Goal: Task Accomplishment & Management: Complete application form

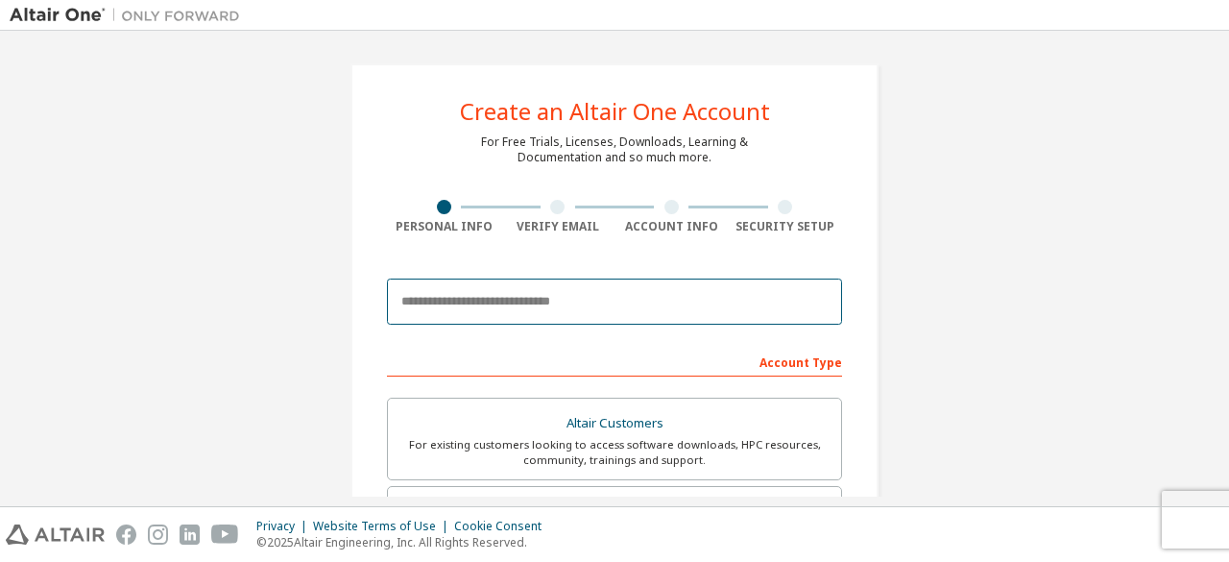
click at [738, 290] on input "email" at bounding box center [614, 301] width 455 height 46
paste input "**********"
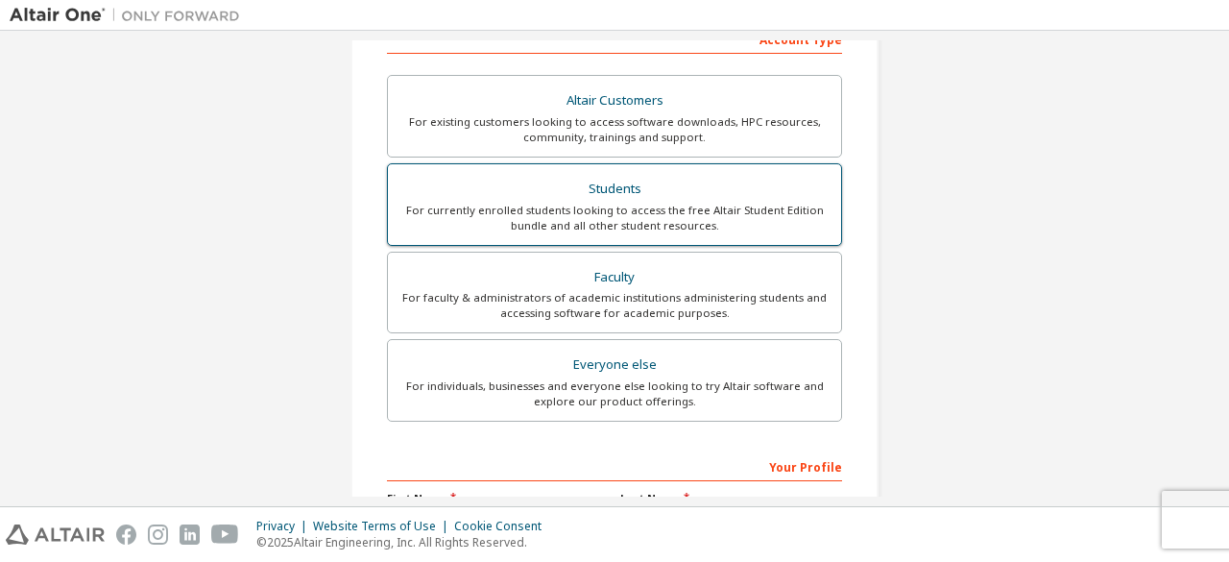
scroll to position [323, 0]
type input "**********"
click at [659, 220] on div "For currently enrolled students looking to access the free Altair Student Editi…" at bounding box center [614, 218] width 430 height 31
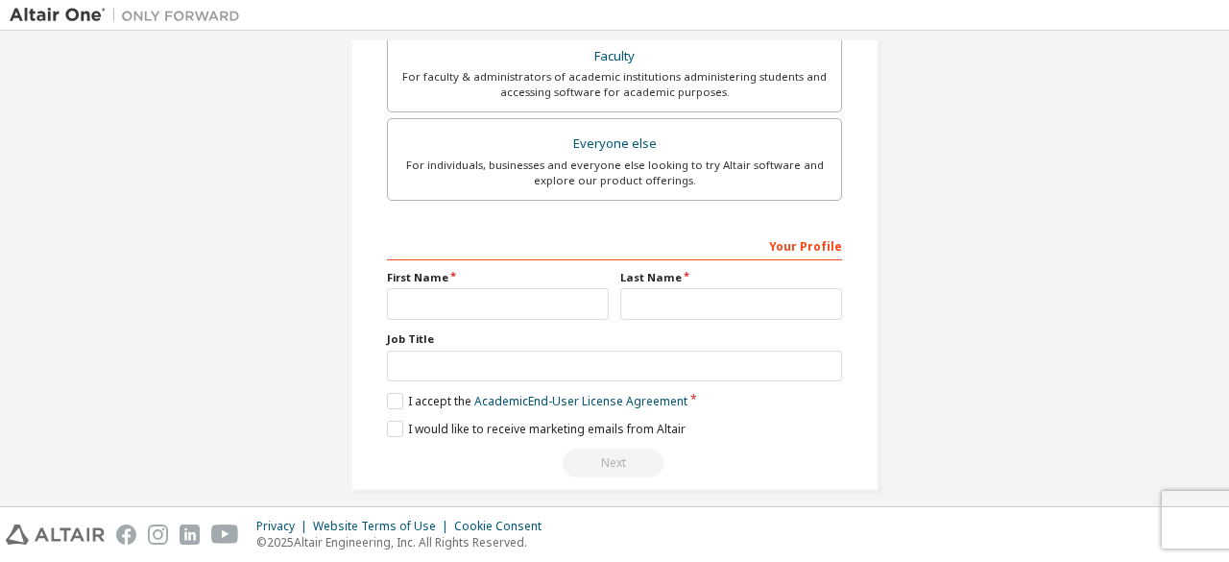
scroll to position [555, 0]
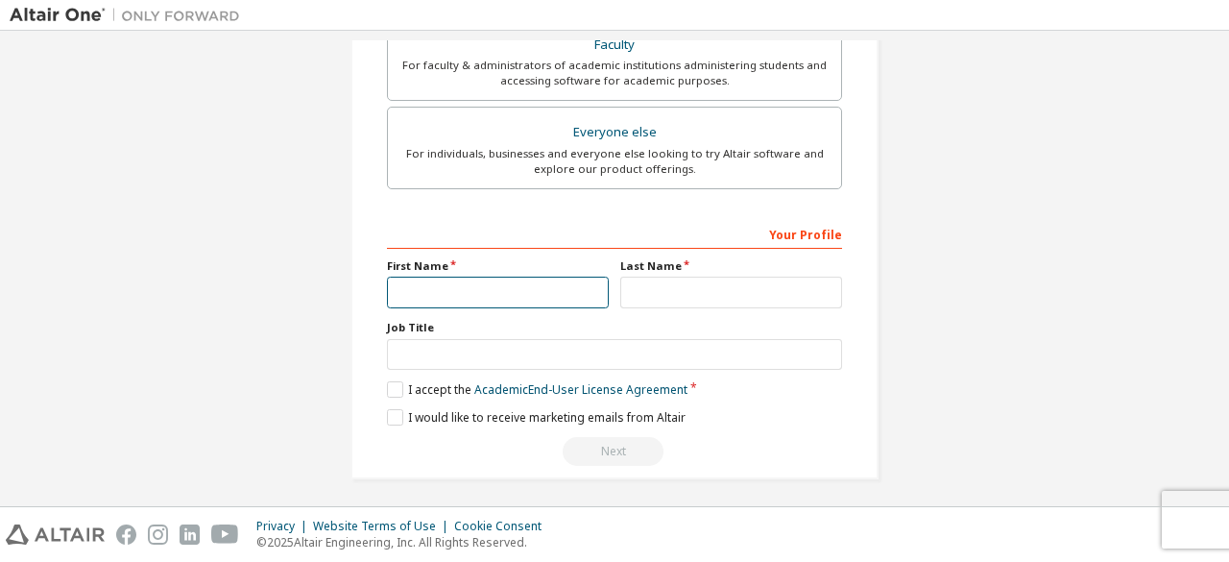
click at [555, 279] on input "text" at bounding box center [498, 293] width 222 height 32
paste input "**********"
type input "**********"
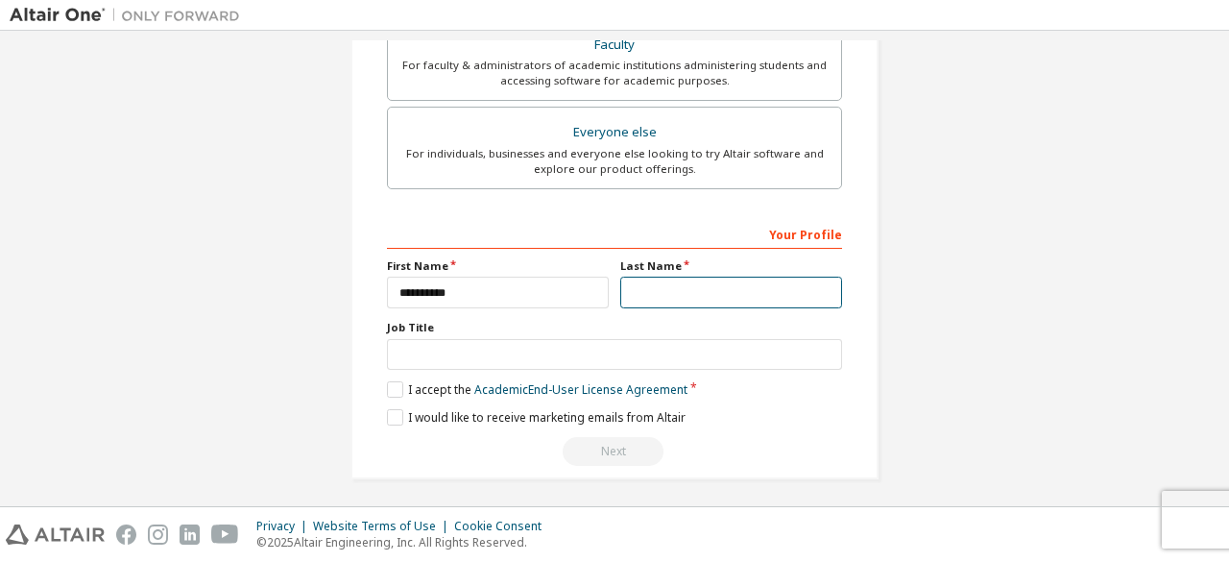
click at [678, 287] on input "text" at bounding box center [731, 293] width 222 height 32
paste input "*******"
type input "*******"
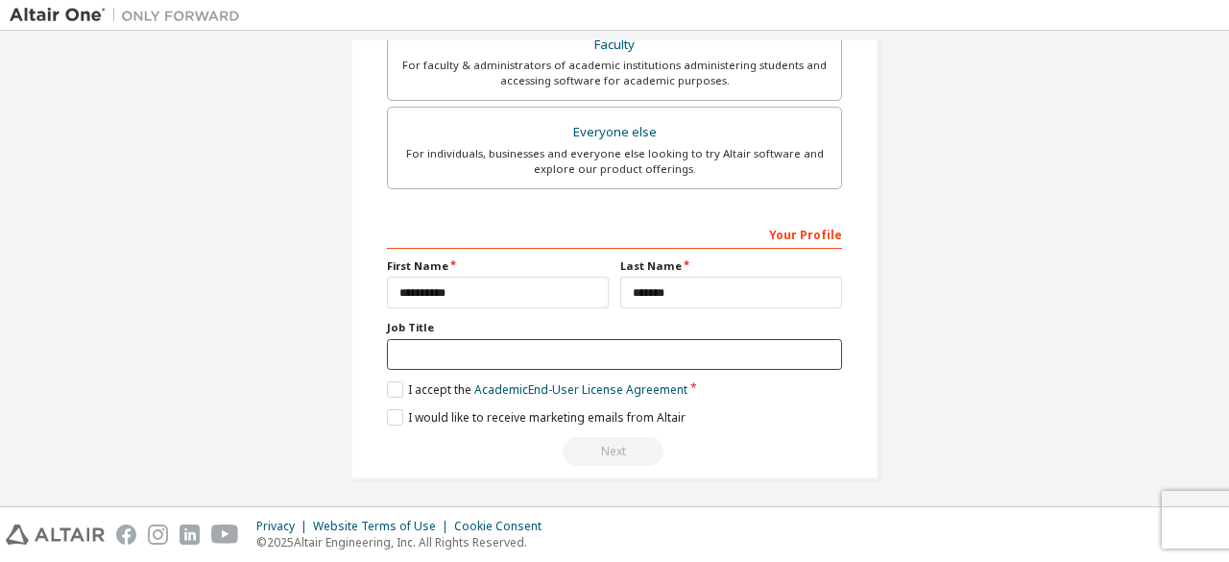
click at [577, 352] on input "text" at bounding box center [614, 355] width 455 height 32
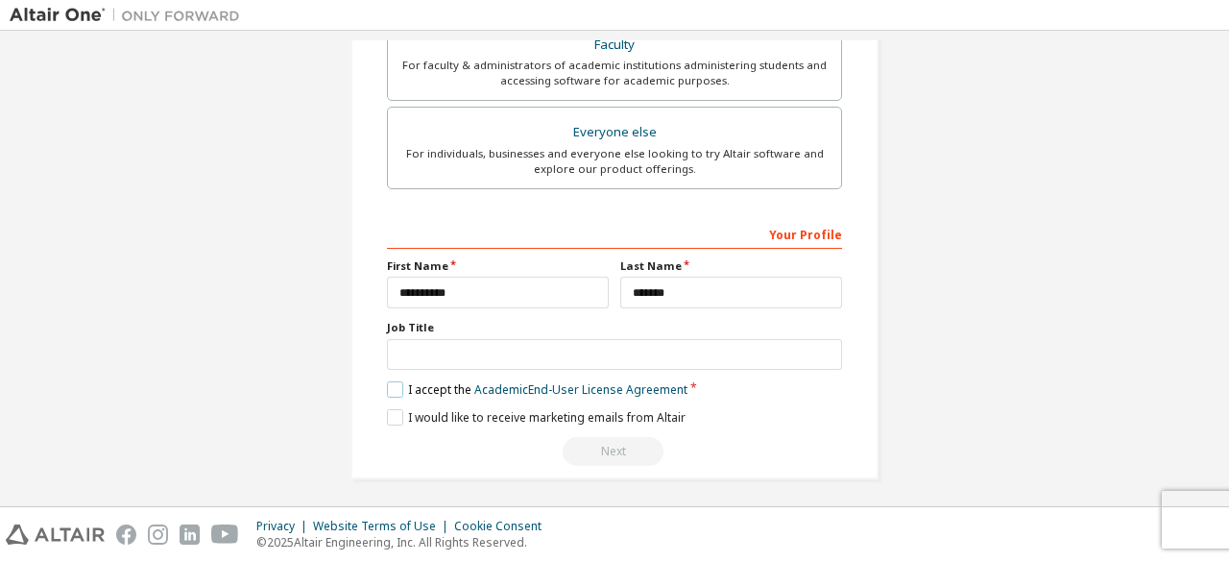
click at [398, 383] on label "I accept the Academic End-User License Agreement" at bounding box center [537, 389] width 301 height 16
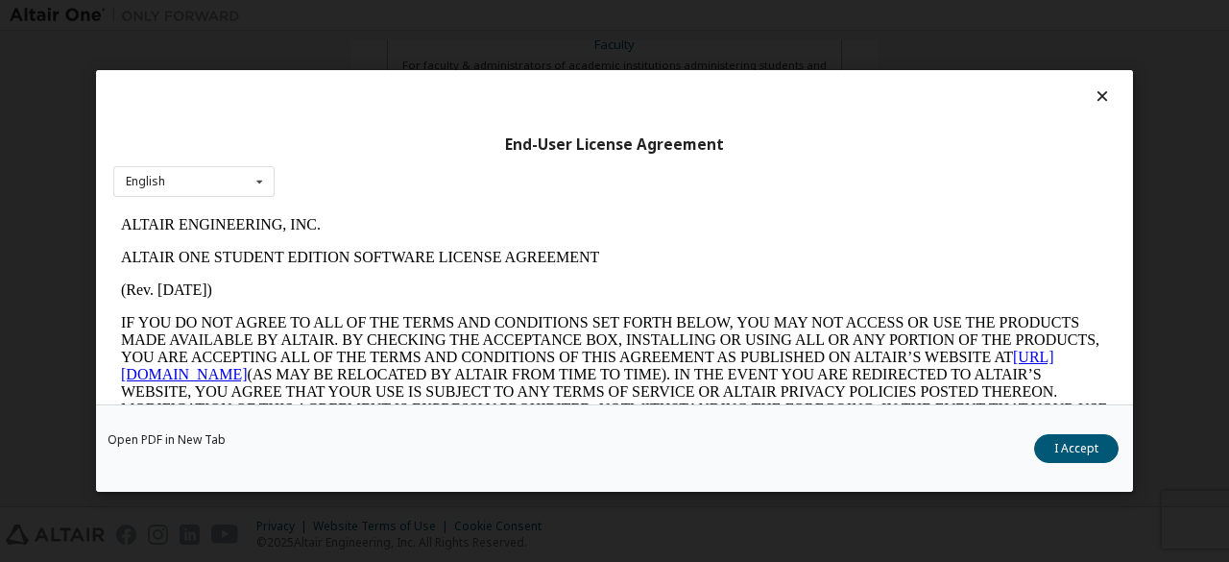
scroll to position [0, 0]
click at [204, 191] on div "English English" at bounding box center [193, 182] width 161 height 32
click at [202, 206] on div "English" at bounding box center [193, 211] width 159 height 31
click at [1067, 445] on button "I Accept" at bounding box center [1076, 448] width 84 height 29
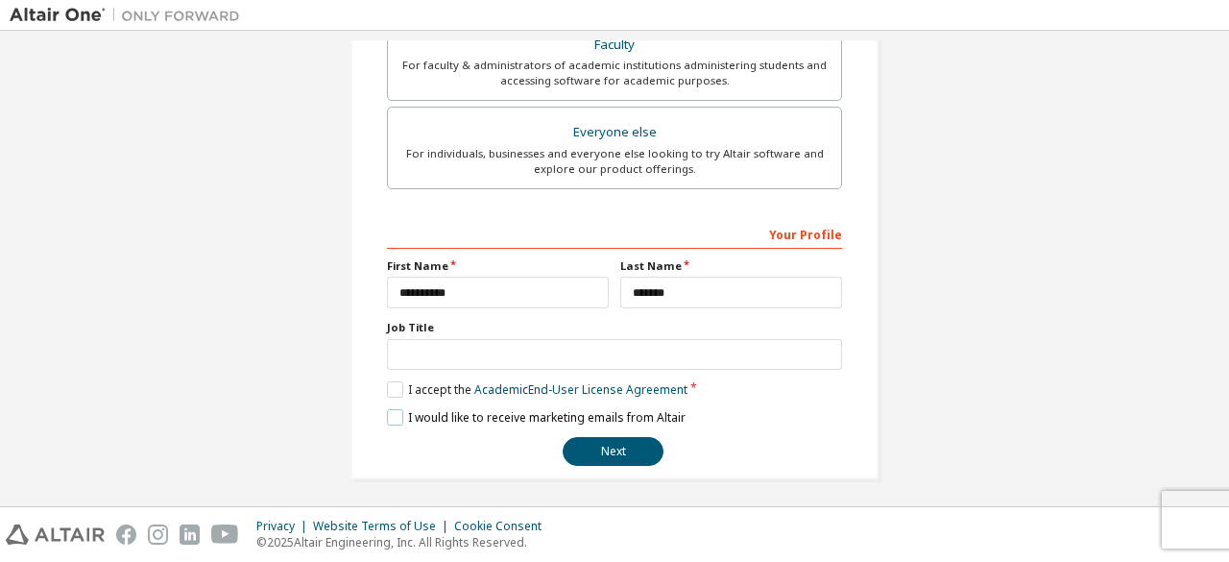
click at [390, 412] on label "I would like to receive marketing emails from Altair" at bounding box center [536, 417] width 299 height 16
click at [609, 440] on button "Next" at bounding box center [613, 451] width 101 height 29
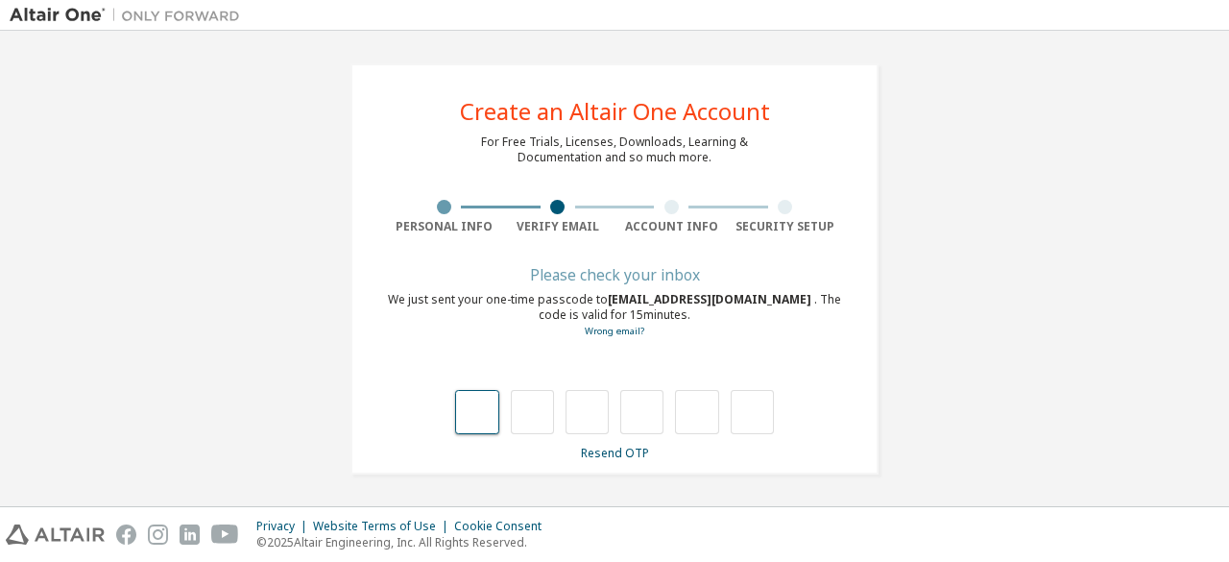
type input "*"
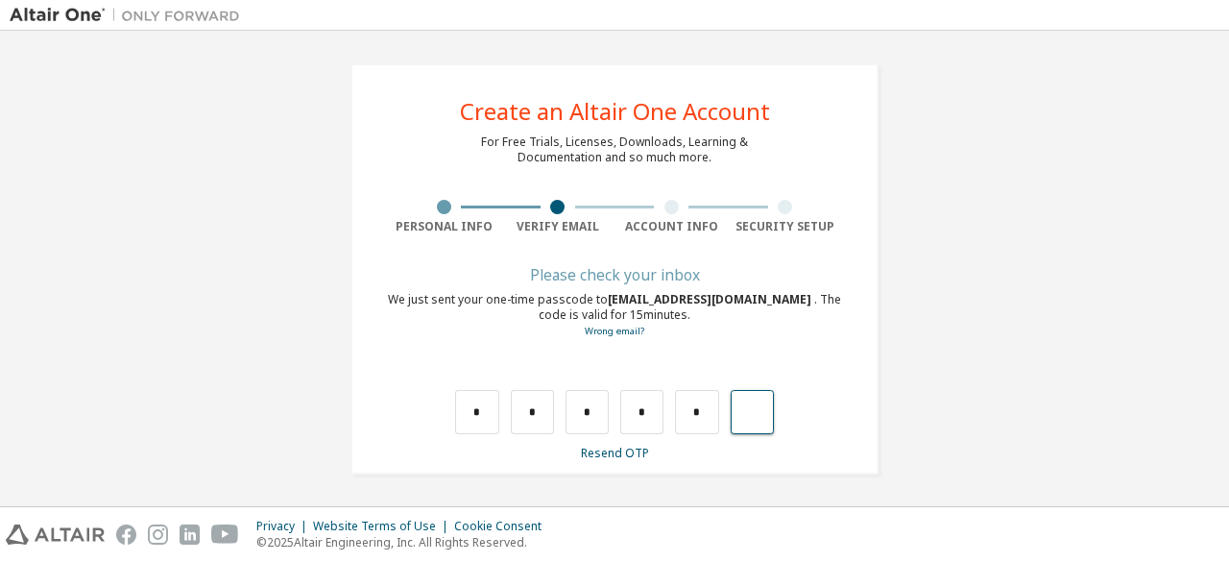
type input "*"
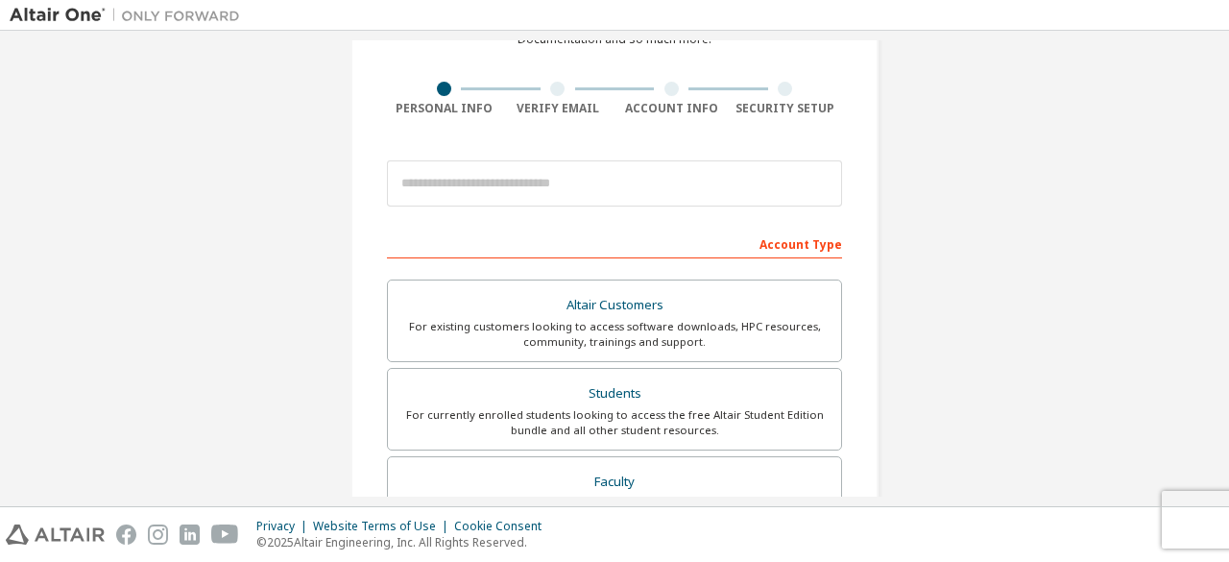
scroll to position [119, 0]
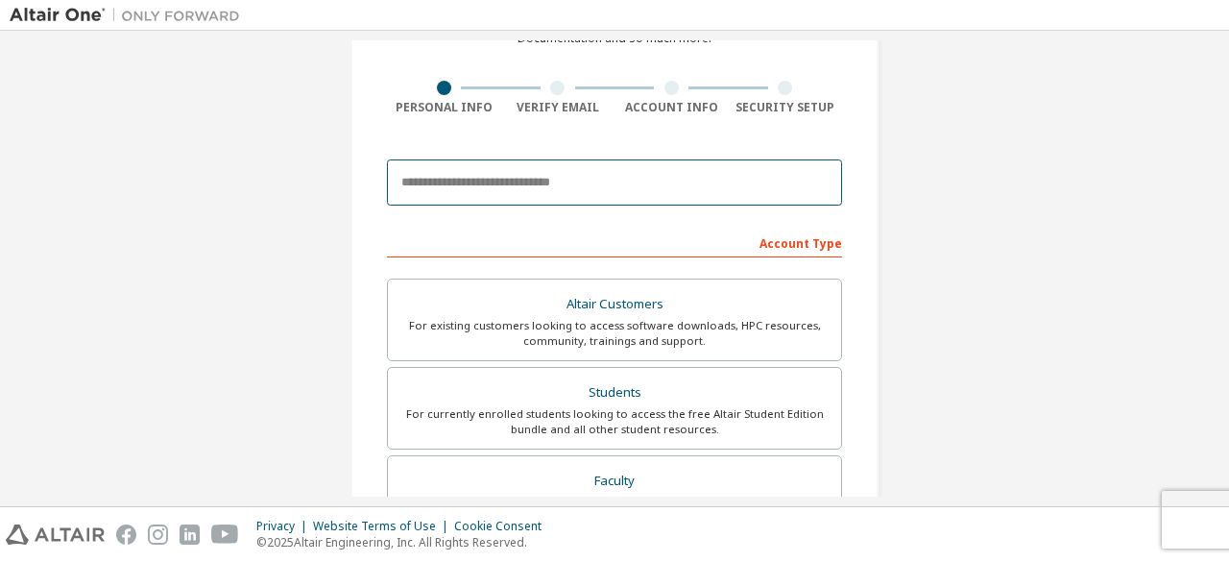
click at [628, 189] on input "email" at bounding box center [614, 182] width 455 height 46
type input "**********"
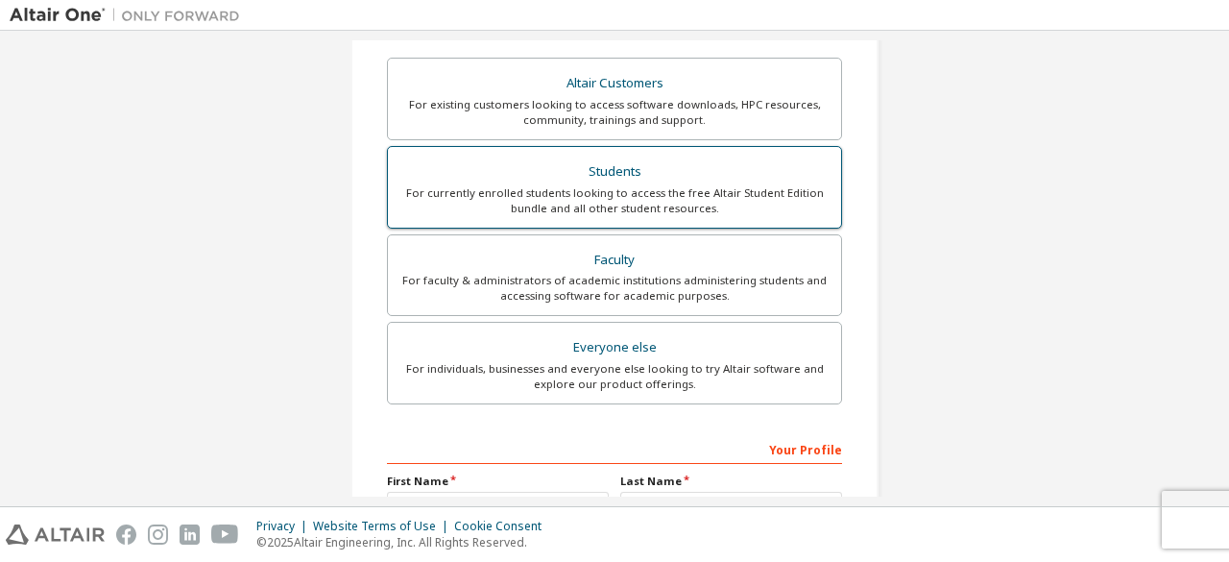
scroll to position [461, 0]
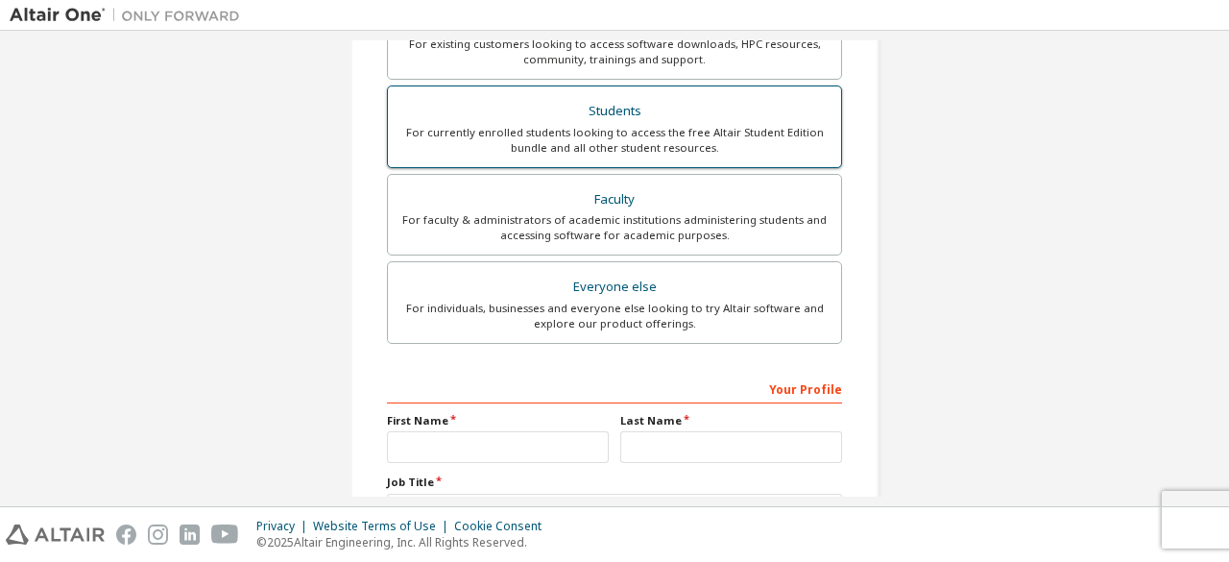
click at [588, 125] on div "For currently enrolled students looking to access the free Altair Student Editi…" at bounding box center [614, 140] width 430 height 31
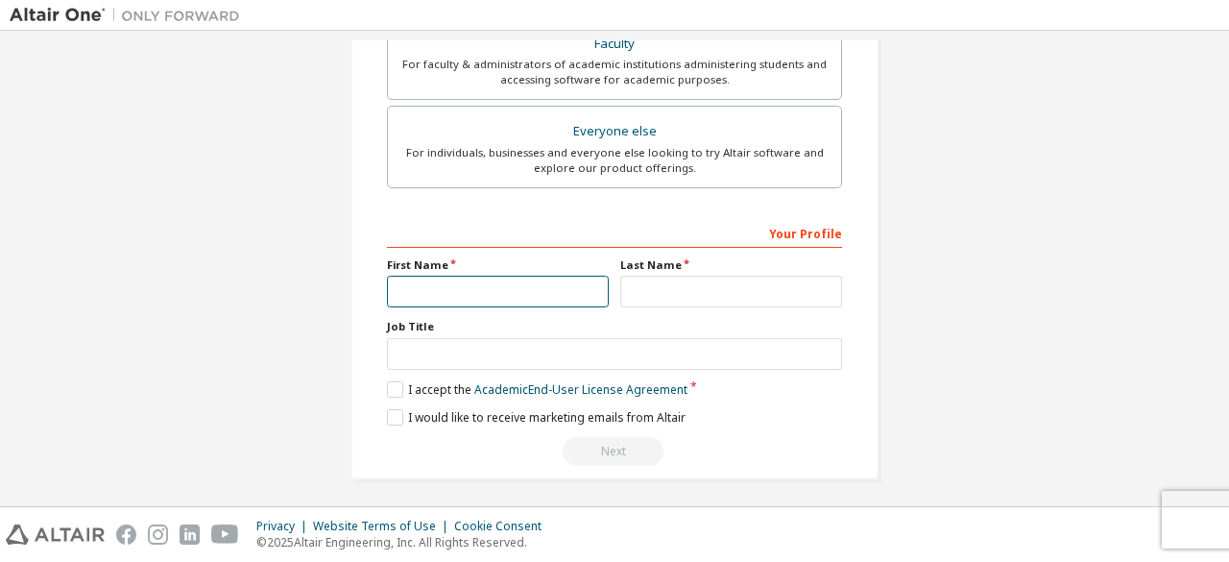
click at [524, 301] on input "text" at bounding box center [498, 292] width 222 height 32
type input "**********"
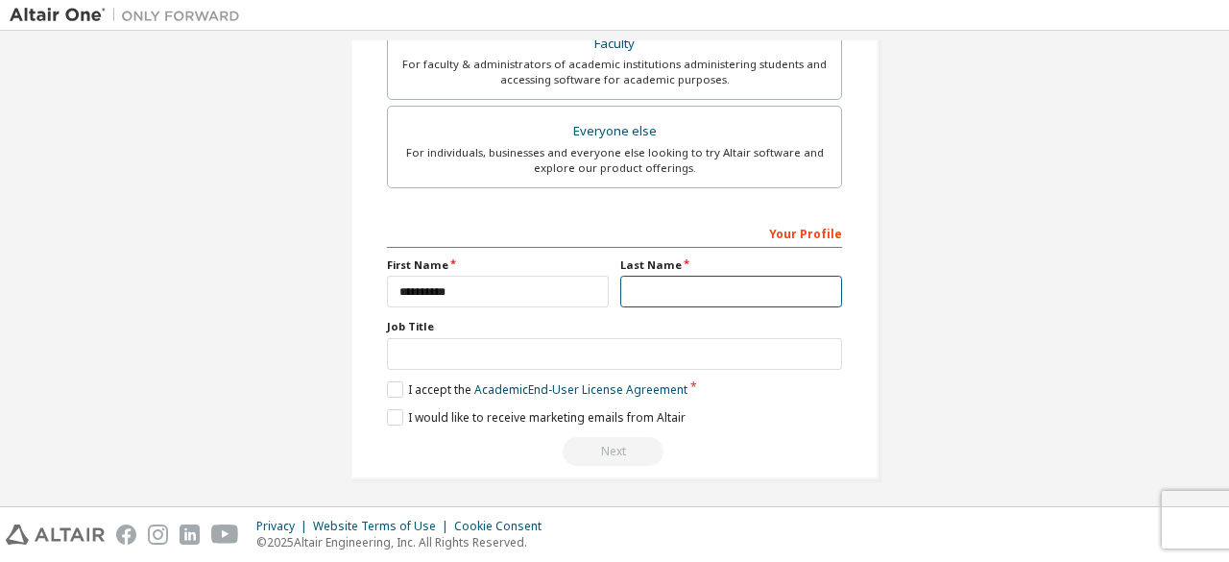
click at [634, 282] on input "text" at bounding box center [731, 292] width 222 height 32
type input "*******"
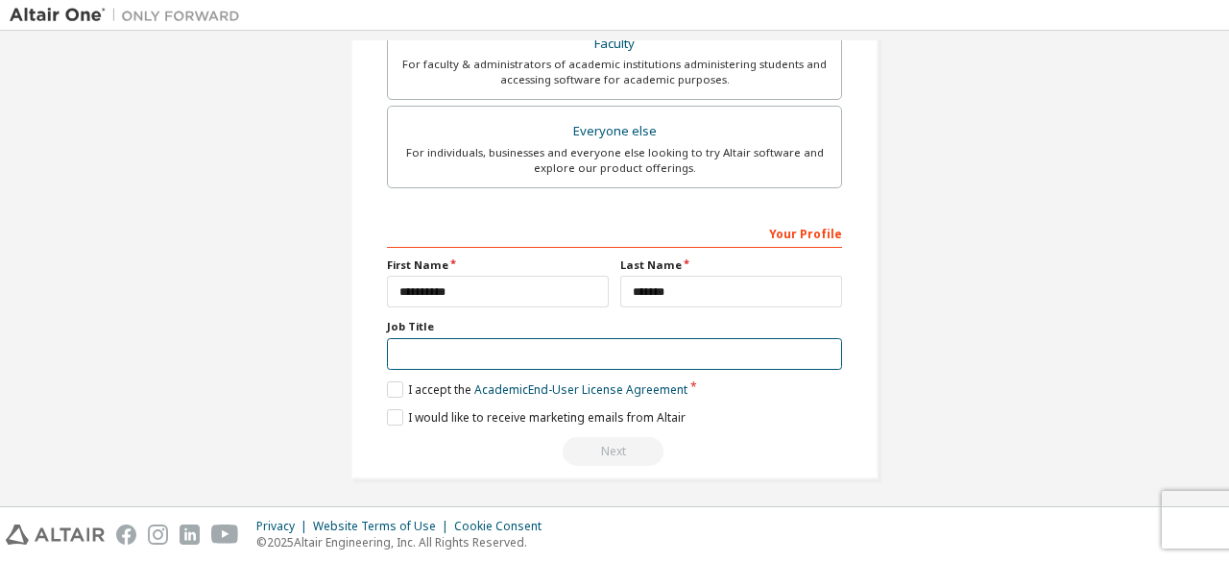
click at [663, 347] on input "text" at bounding box center [614, 354] width 455 height 32
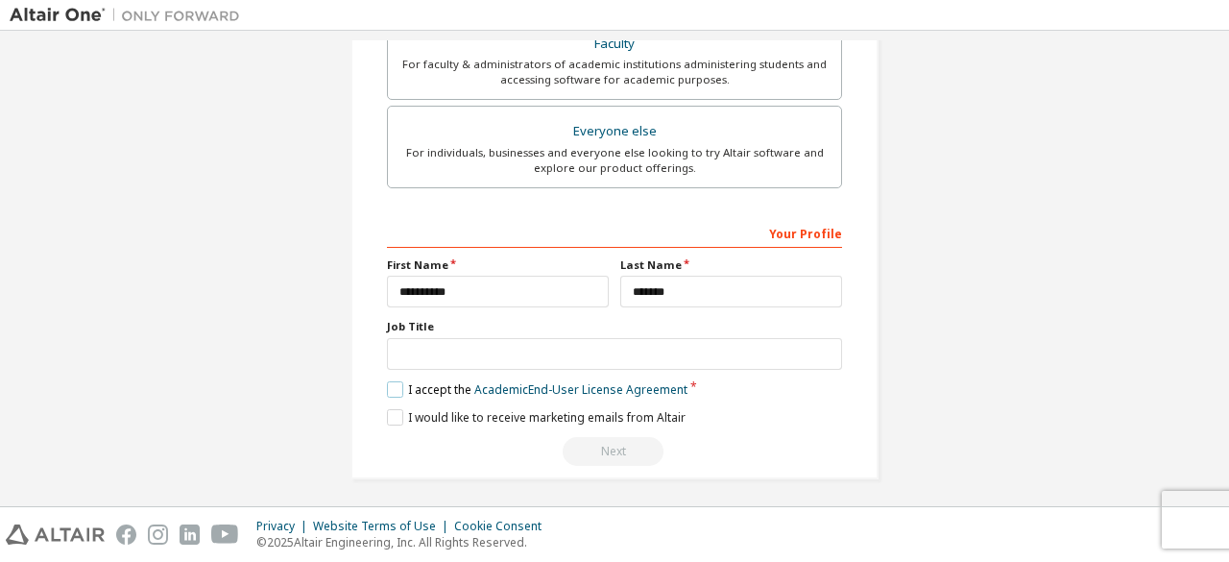
click at [387, 387] on label "I accept the Academic End-User License Agreement" at bounding box center [537, 389] width 301 height 16
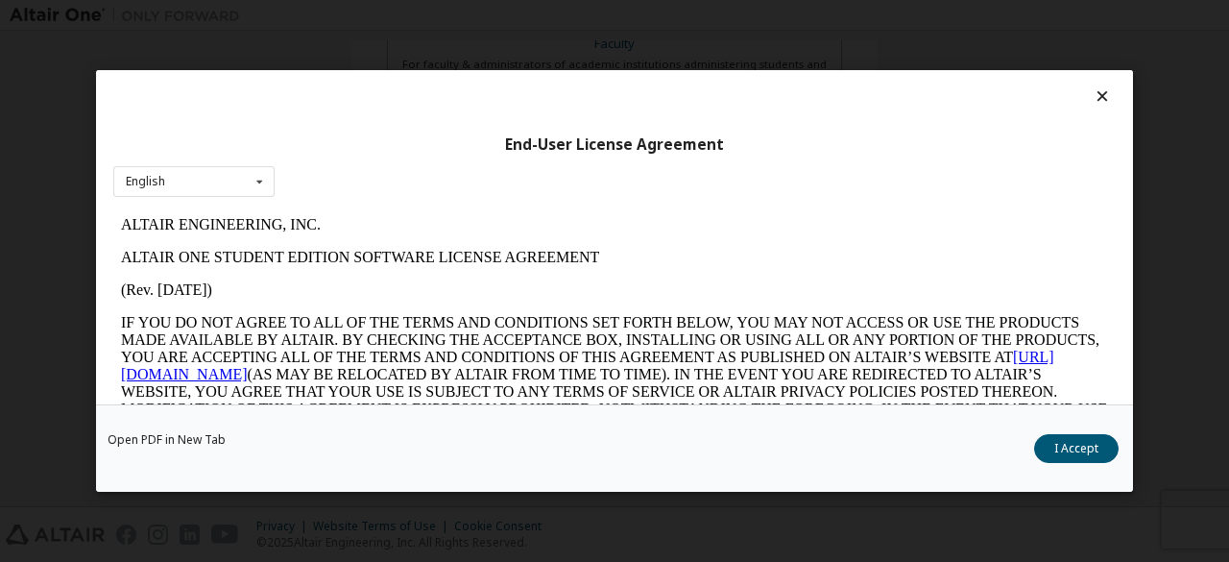
scroll to position [0, 0]
click at [1070, 451] on button "I Accept" at bounding box center [1076, 448] width 84 height 29
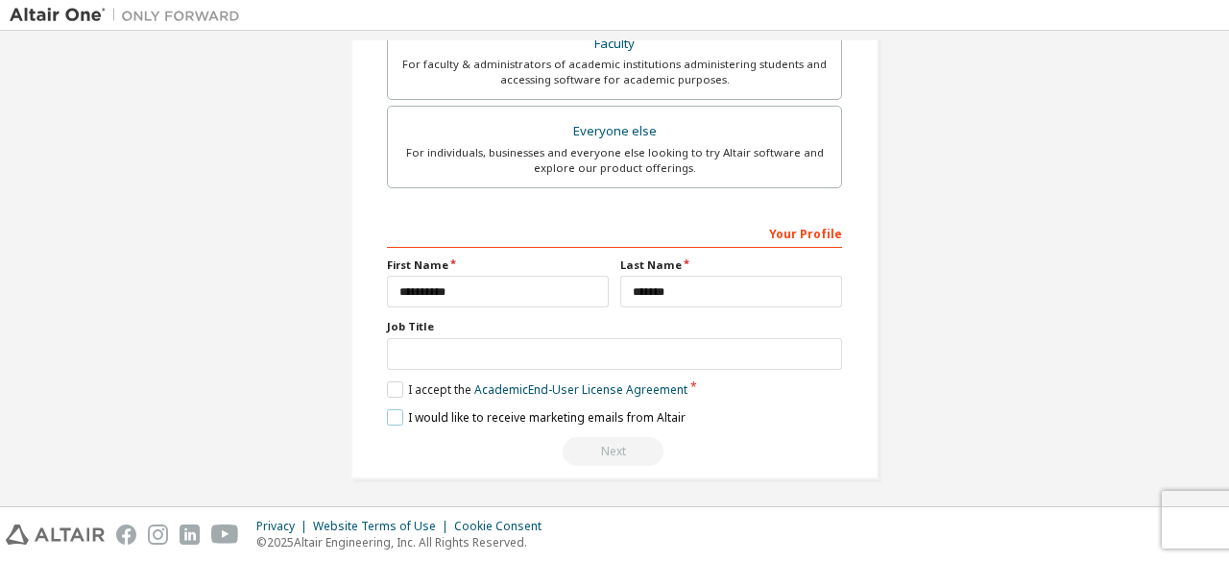
click at [396, 409] on label "I would like to receive marketing emails from Altair" at bounding box center [536, 417] width 299 height 16
click at [797, 228] on div "Your Profile" at bounding box center [614, 232] width 455 height 31
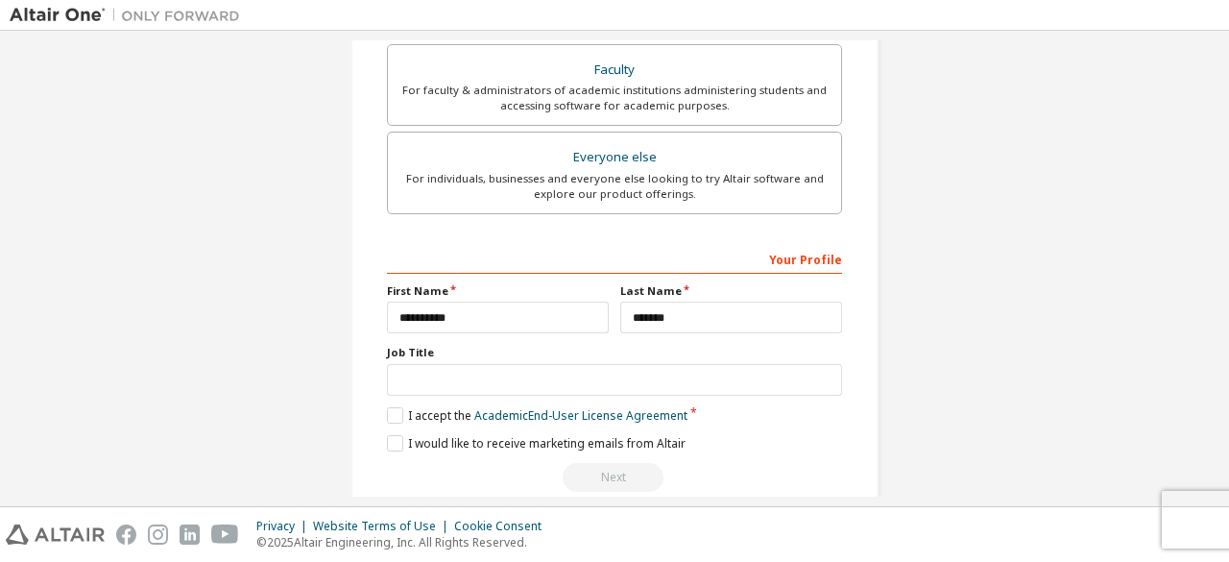
scroll to position [616, 0]
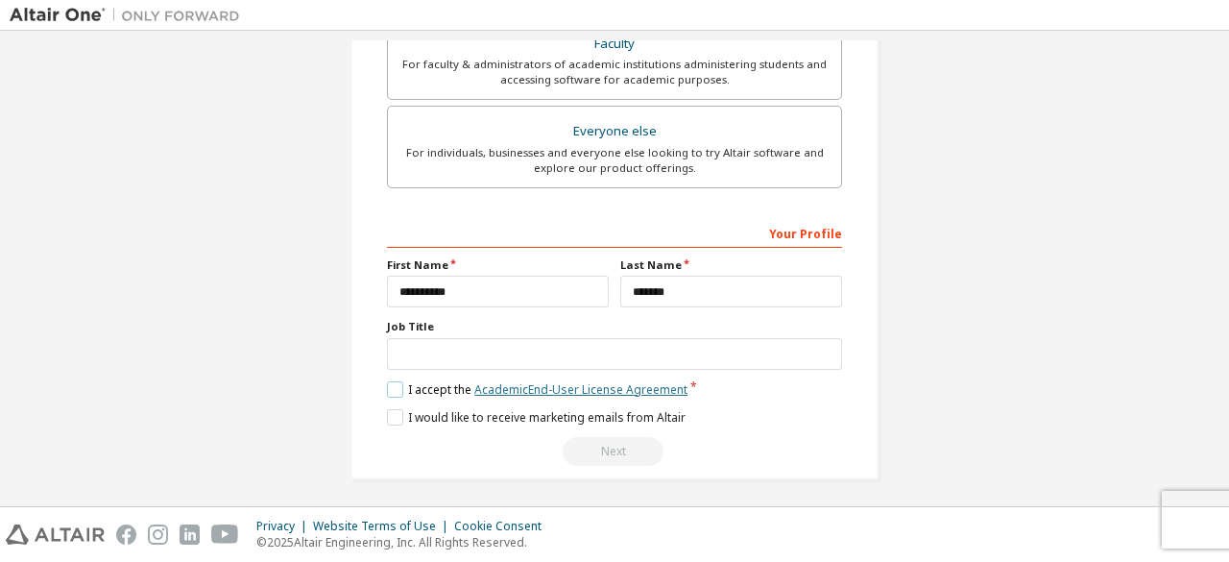
click at [594, 385] on link "Academic End-User License Agreement" at bounding box center [580, 389] width 213 height 16
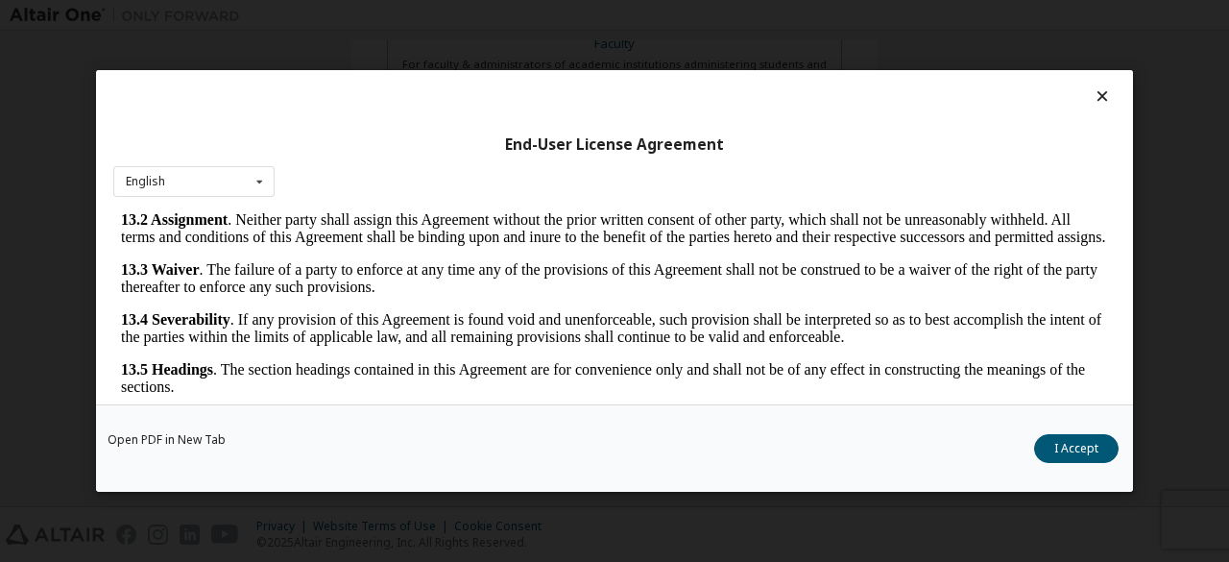
scroll to position [79, 0]
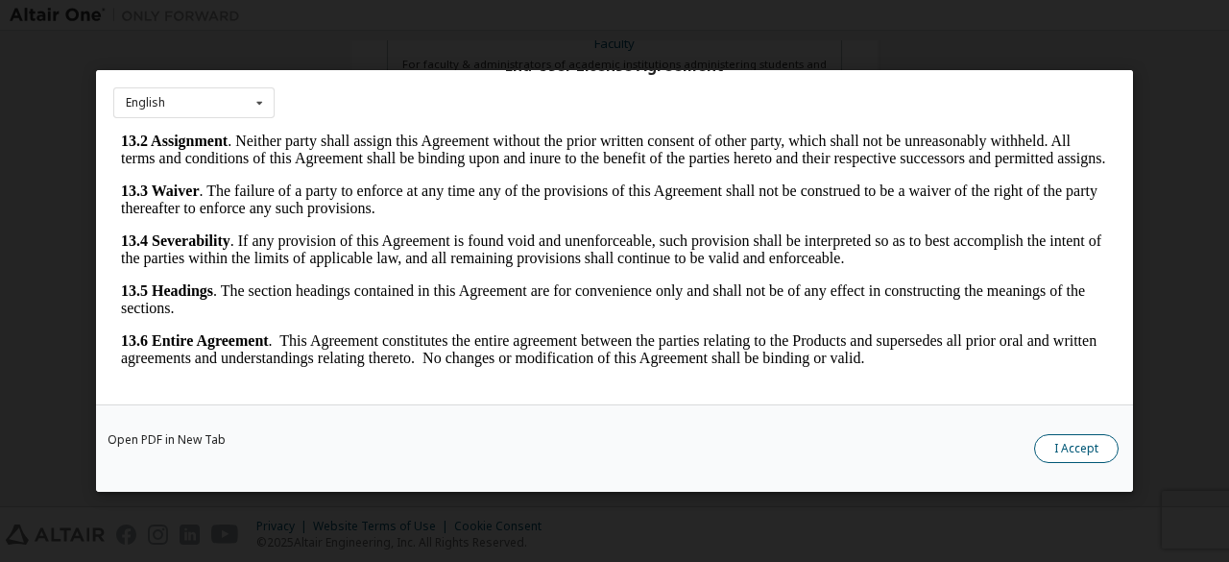
click at [1064, 437] on button "I Accept" at bounding box center [1076, 448] width 84 height 29
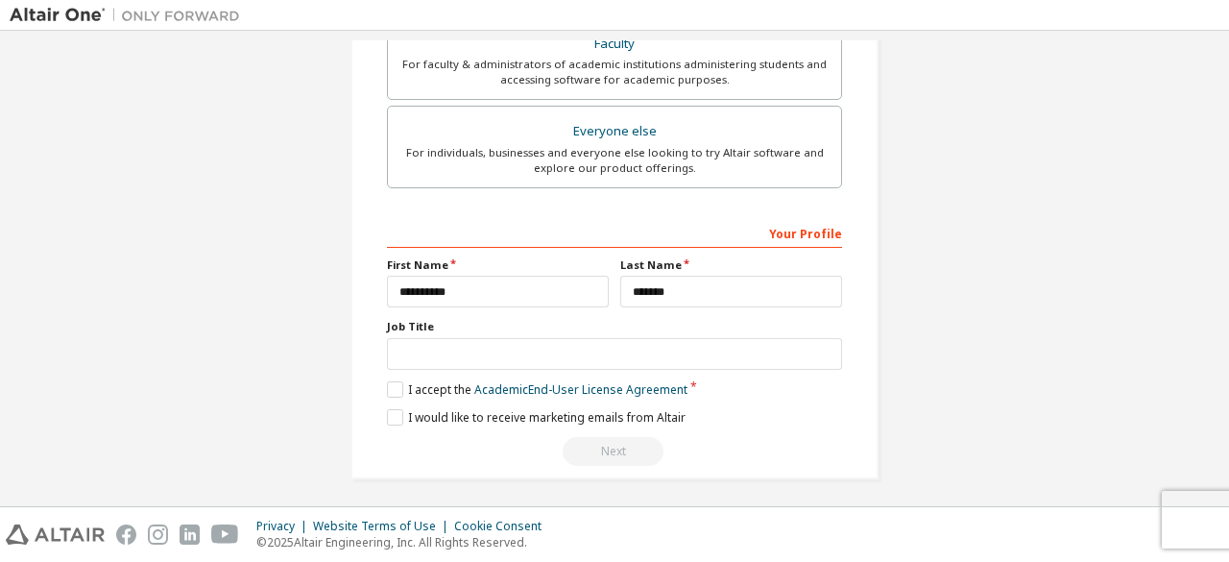
click at [622, 450] on div "Next" at bounding box center [614, 451] width 455 height 29
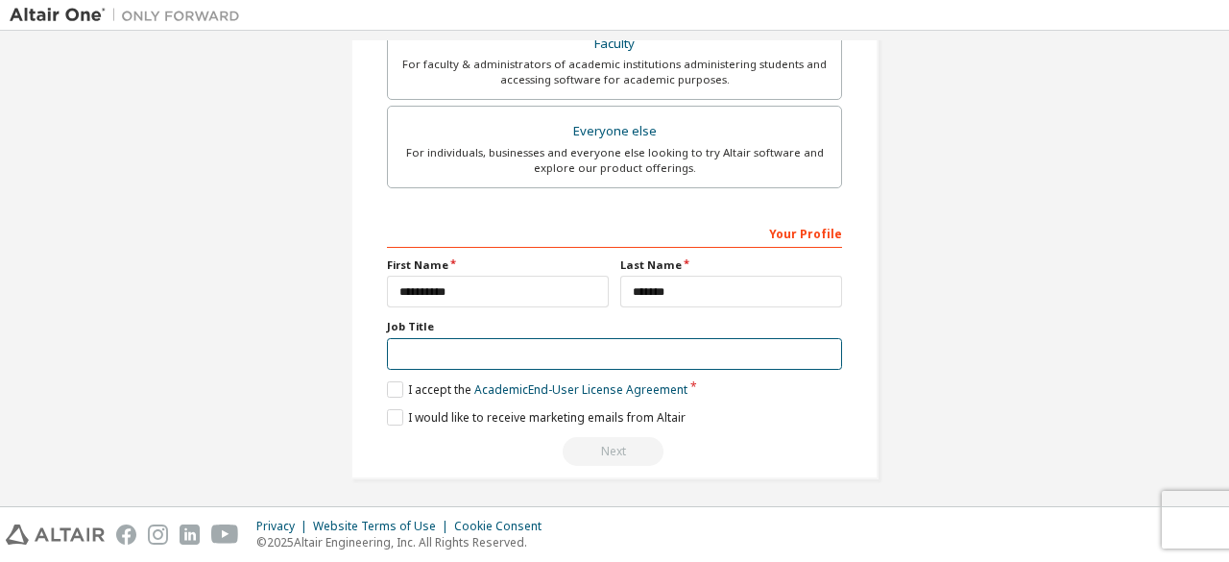
click at [514, 359] on input "text" at bounding box center [614, 354] width 455 height 32
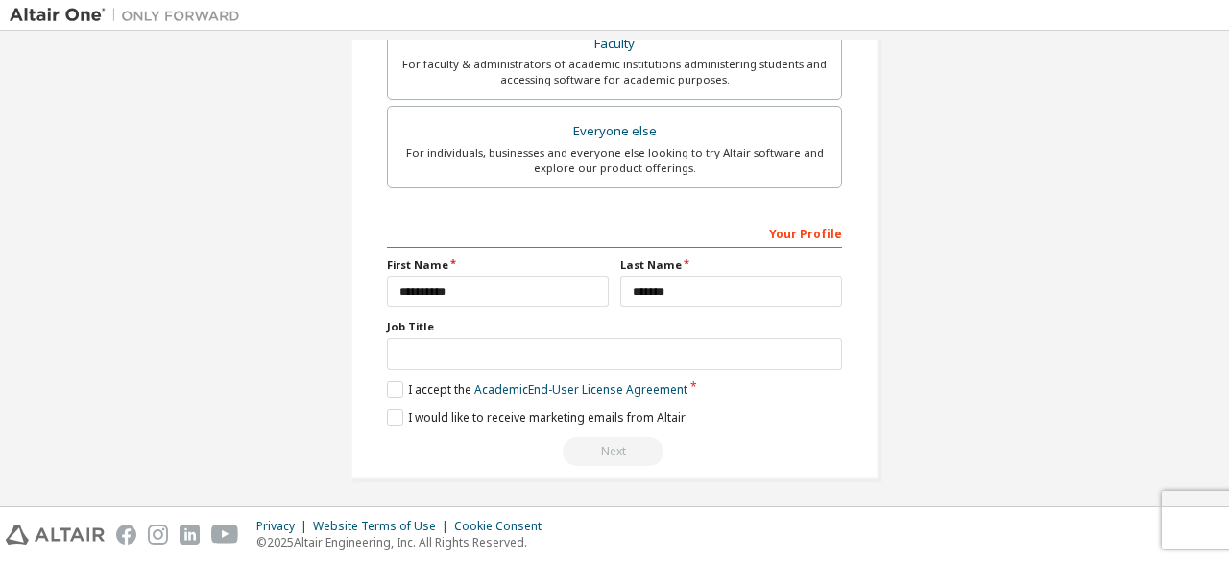
click at [579, 439] on div "Next" at bounding box center [614, 451] width 455 height 29
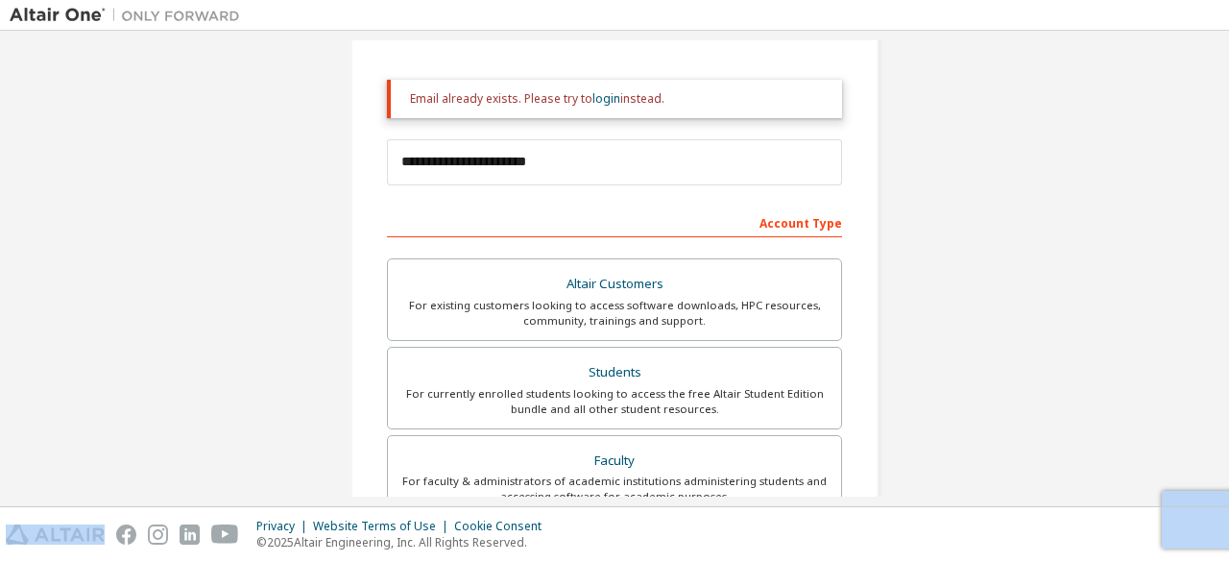
scroll to position [198, 0]
click at [604, 101] on link "login" at bounding box center [606, 100] width 28 height 16
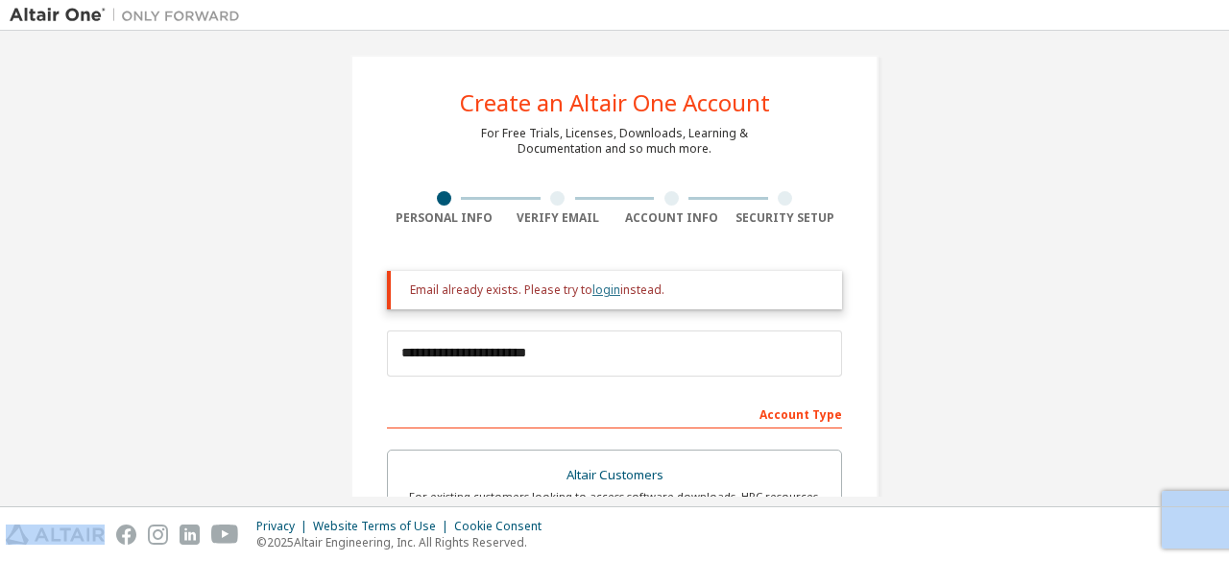
scroll to position [8, 0]
